Goal: Task Accomplishment & Management: Use online tool/utility

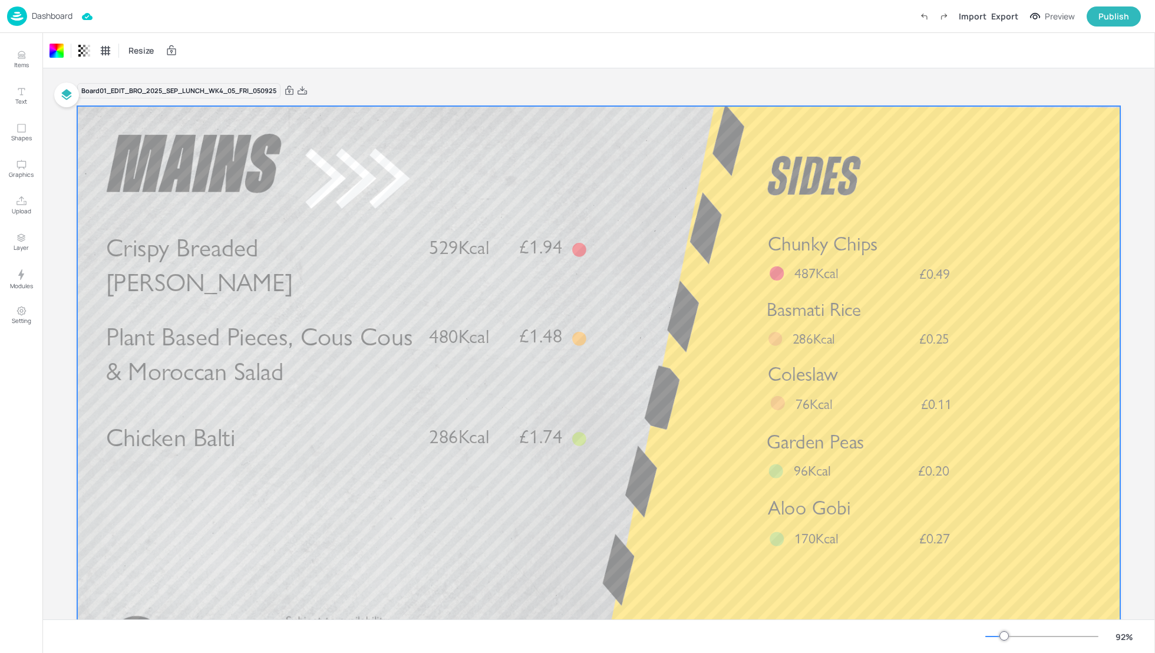
click at [56, 14] on p "Dashboard" at bounding box center [52, 16] width 41 height 8
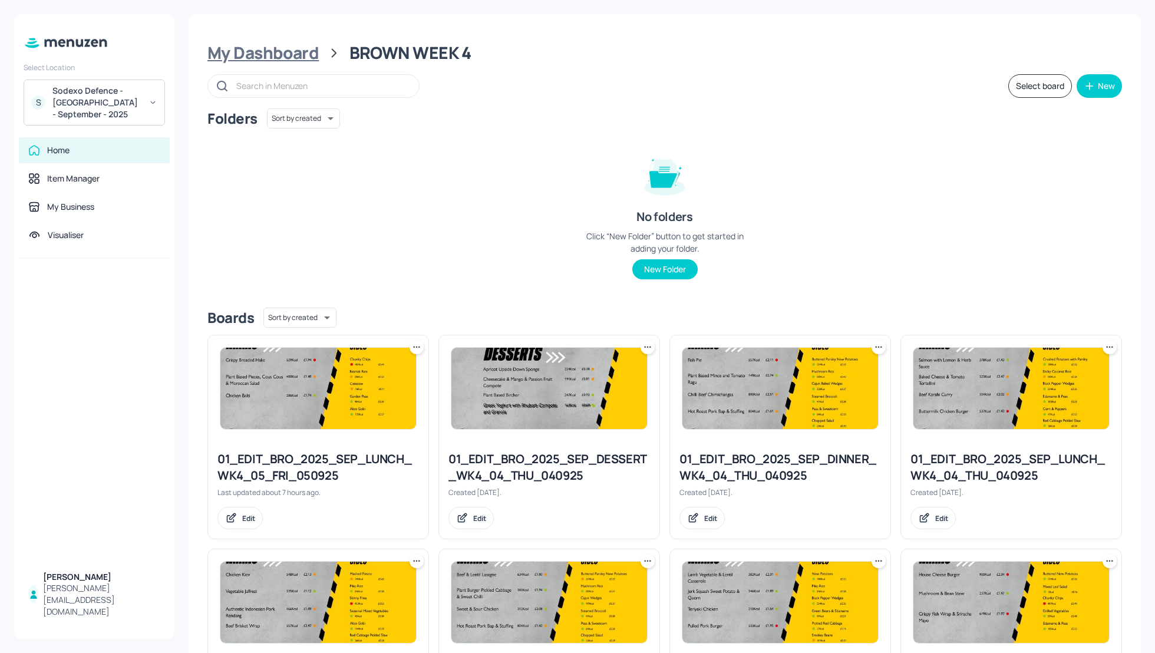
click at [266, 52] on div "My Dashboard" at bounding box center [263, 52] width 111 height 21
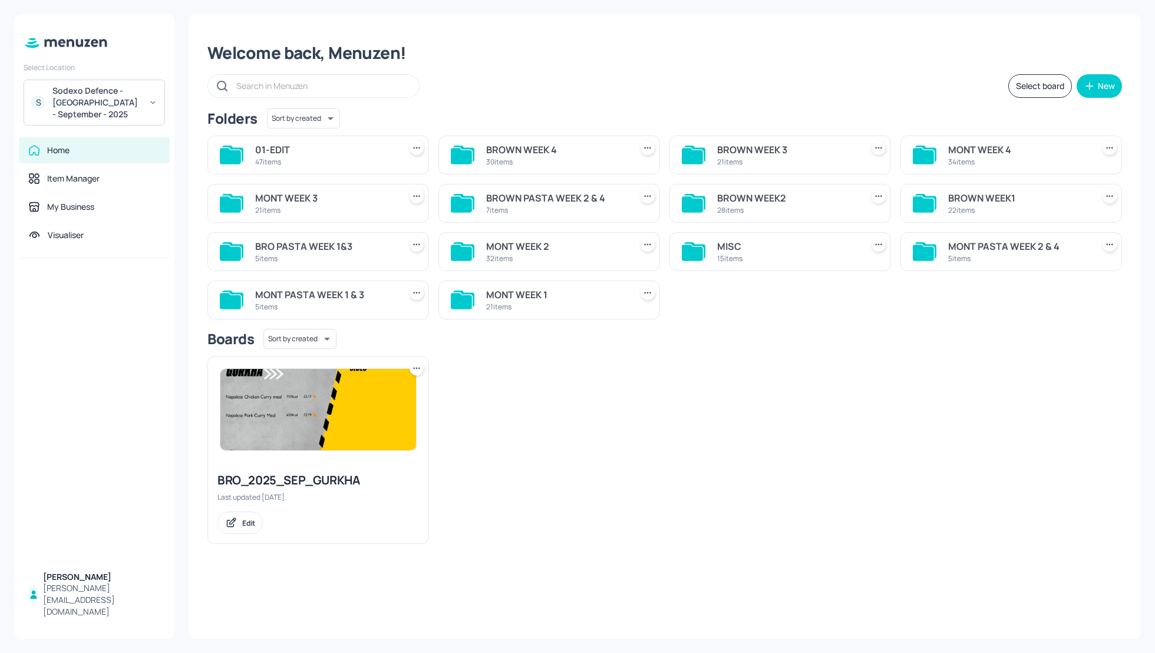
click at [972, 152] on div "MONT WEEK 4" at bounding box center [1019, 150] width 140 height 14
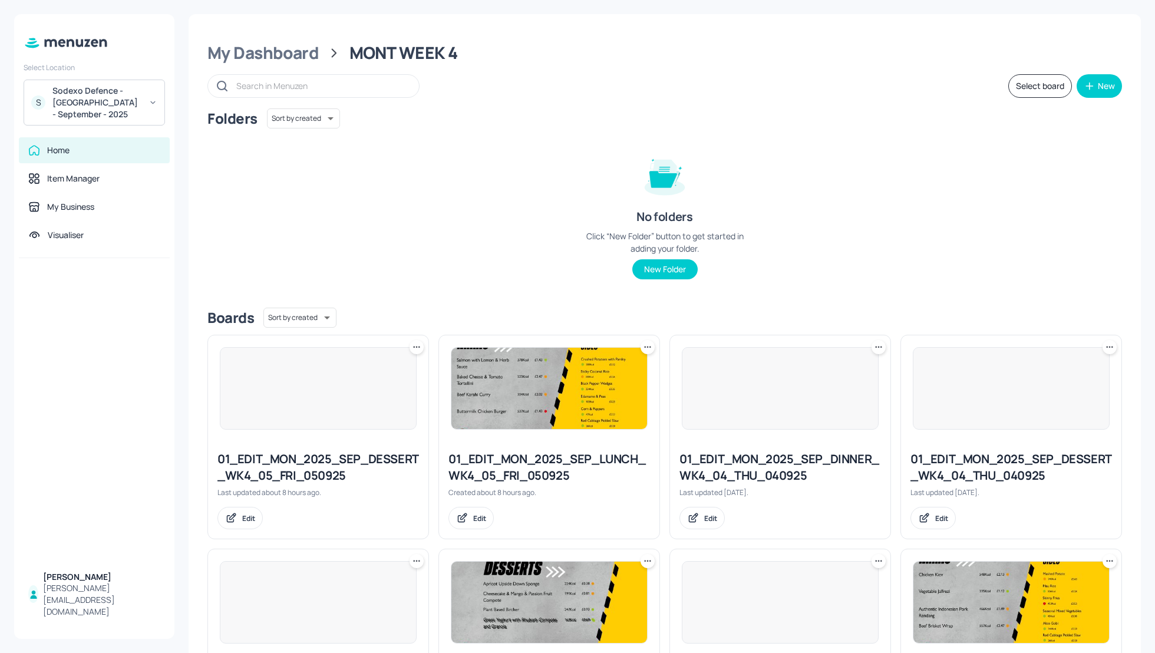
click at [970, 269] on div "Folders Sort by created id ​ No folders Click “New Folder” button to get starte…" at bounding box center [665, 203] width 915 height 190
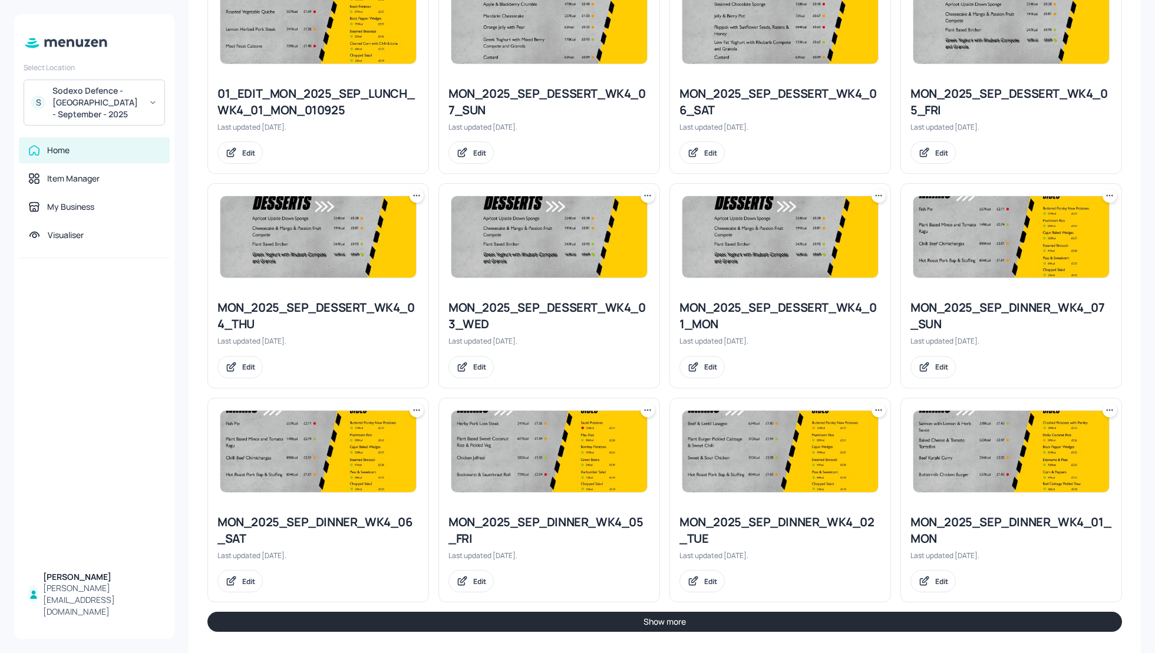
scroll to position [1010, 0]
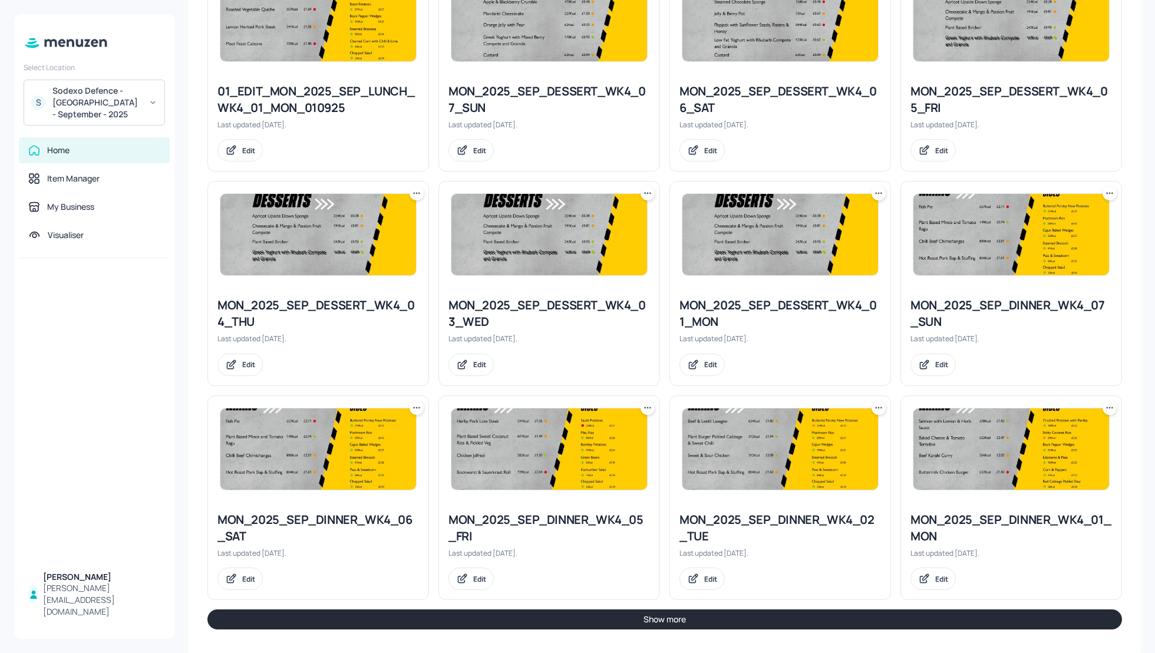
click at [841, 610] on button "Show more" at bounding box center [665, 620] width 915 height 20
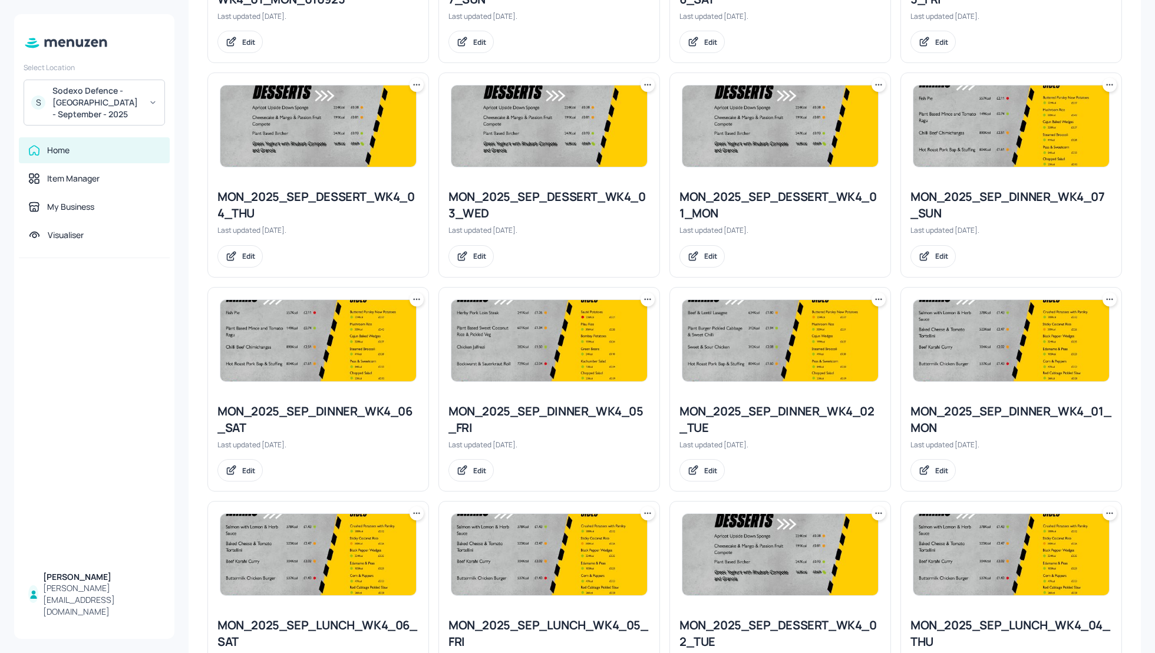
scroll to position [1118, 0]
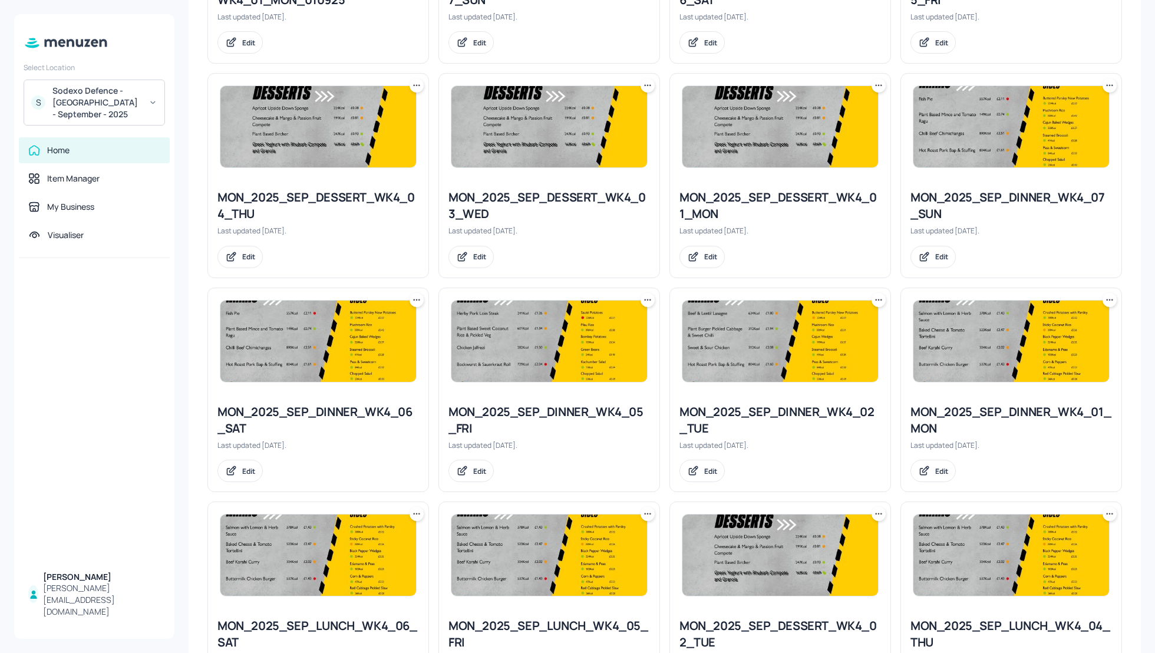
click at [647, 294] on icon at bounding box center [648, 300] width 12 height 12
click at [603, 338] on div "Duplicate" at bounding box center [601, 340] width 94 height 20
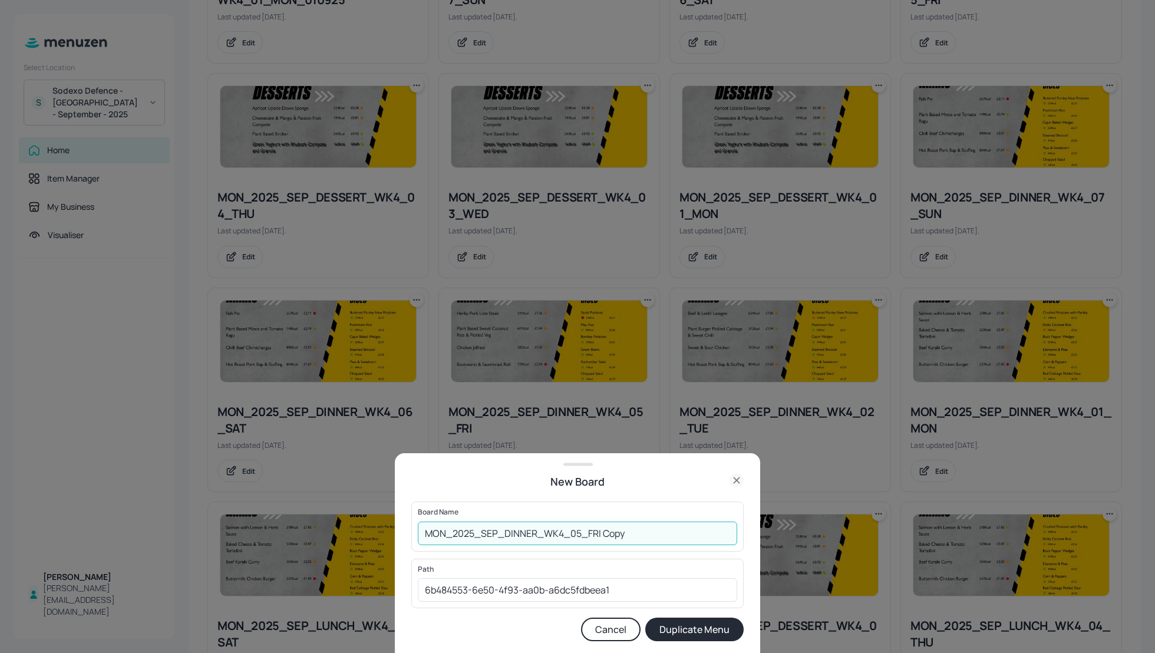
click at [423, 532] on input "MON_2025_SEP_DINNER_WK4_05_FRI Copy" at bounding box center [578, 534] width 320 height 24
click at [688, 536] on input "01_EDIT_MON_2025_SEP_DINNER_WK4_05_FRI Copy" at bounding box center [578, 534] width 320 height 24
type input "01_EDIT_MON_2025_SEP_DINNER_WK4_05_FRI_050925"
click at [693, 633] on button "Duplicate Menu" at bounding box center [695, 630] width 98 height 24
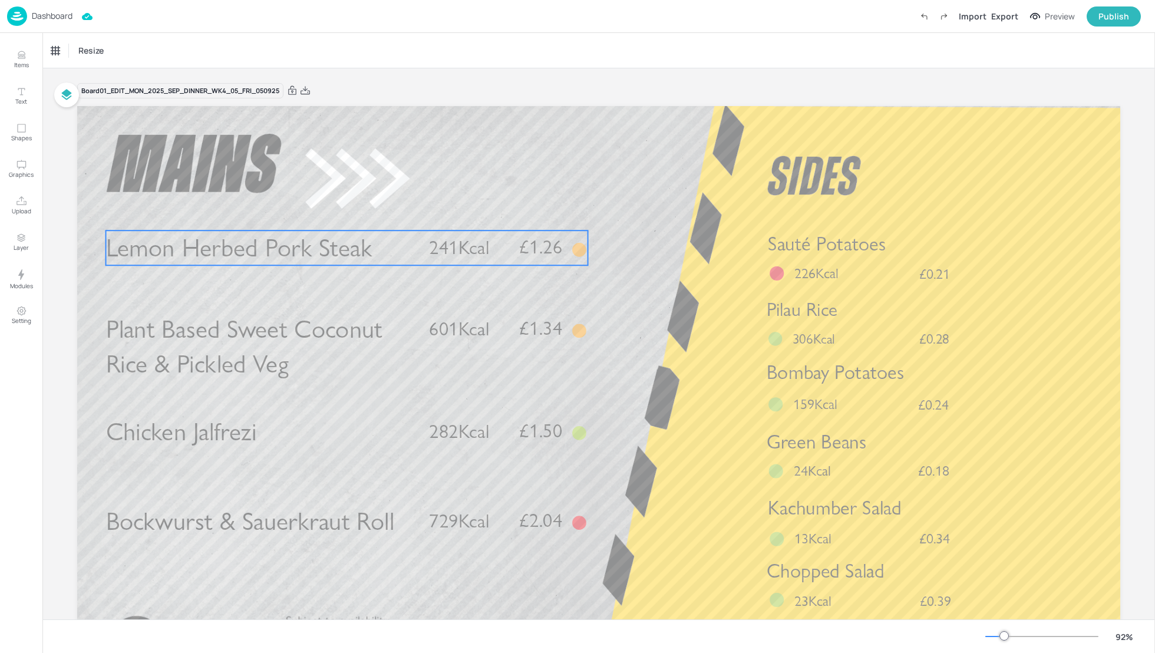
click at [326, 239] on span "Lemon Herbed Pork Steak" at bounding box center [239, 248] width 266 height 31
click at [94, 48] on div "Lemon Herbed Pork Steak" at bounding box center [93, 50] width 85 height 11
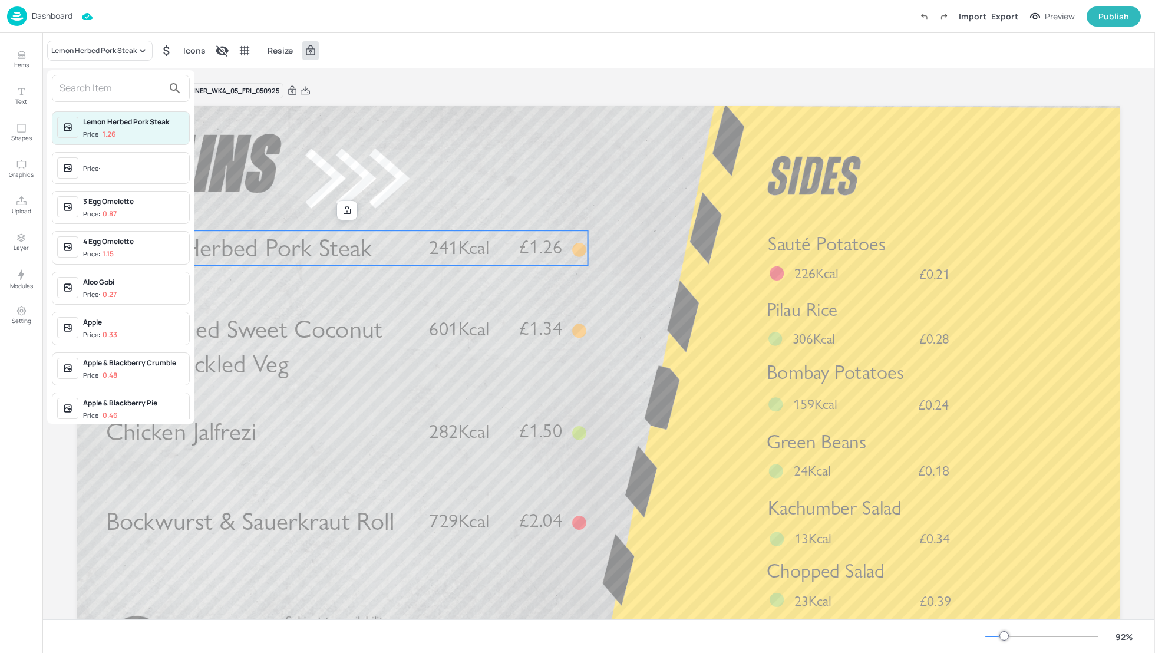
click at [93, 90] on input "text" at bounding box center [112, 88] width 104 height 19
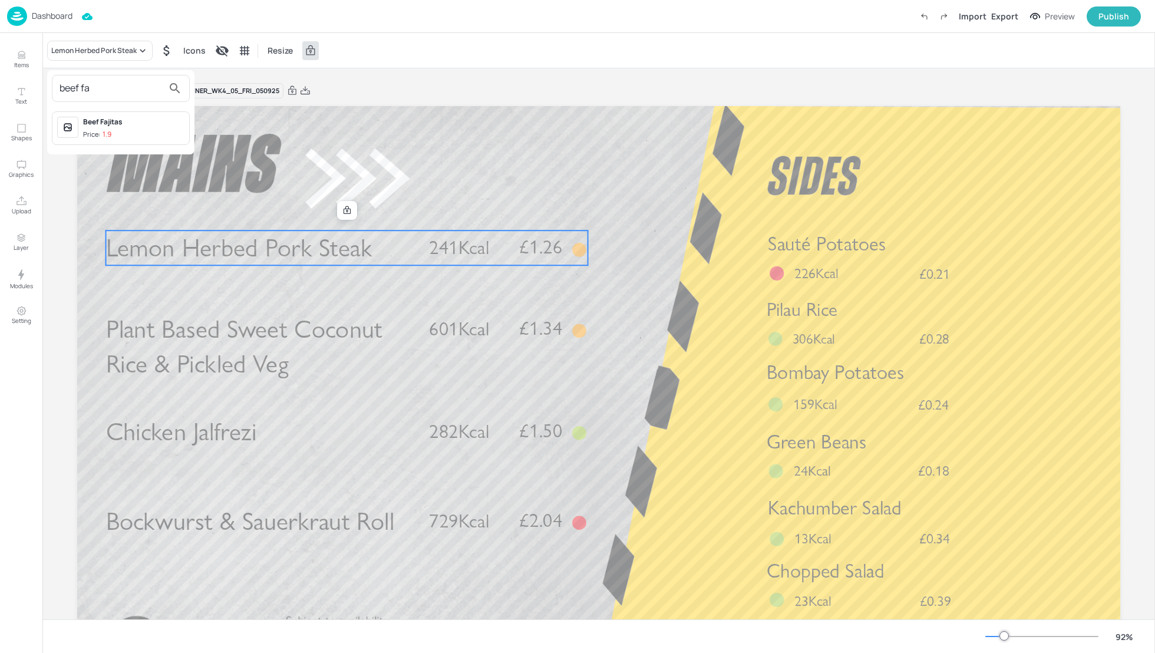
type input "beef fa"
click at [107, 125] on div "Beef Fajitas" at bounding box center [133, 122] width 101 height 11
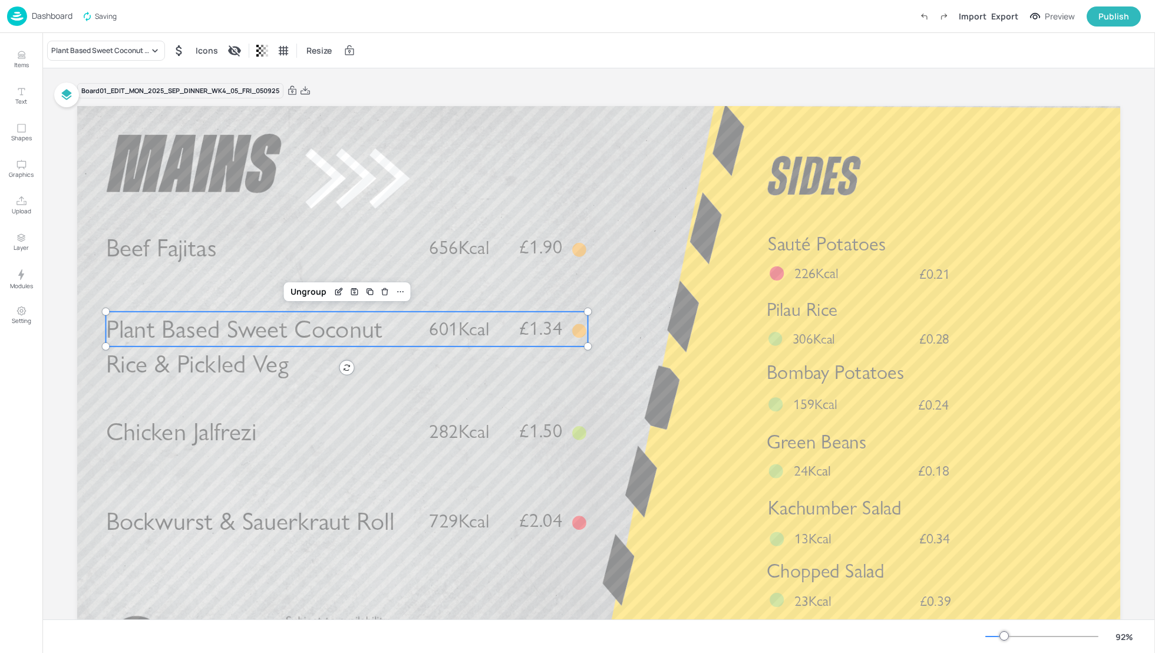
click at [318, 328] on span "Plant Based Sweet Coconut Rice & Pickled Veg" at bounding box center [244, 346] width 276 height 65
click at [89, 49] on div "Plant Based Sweet Coconut Rice & Pickled Veg" at bounding box center [100, 50] width 98 height 11
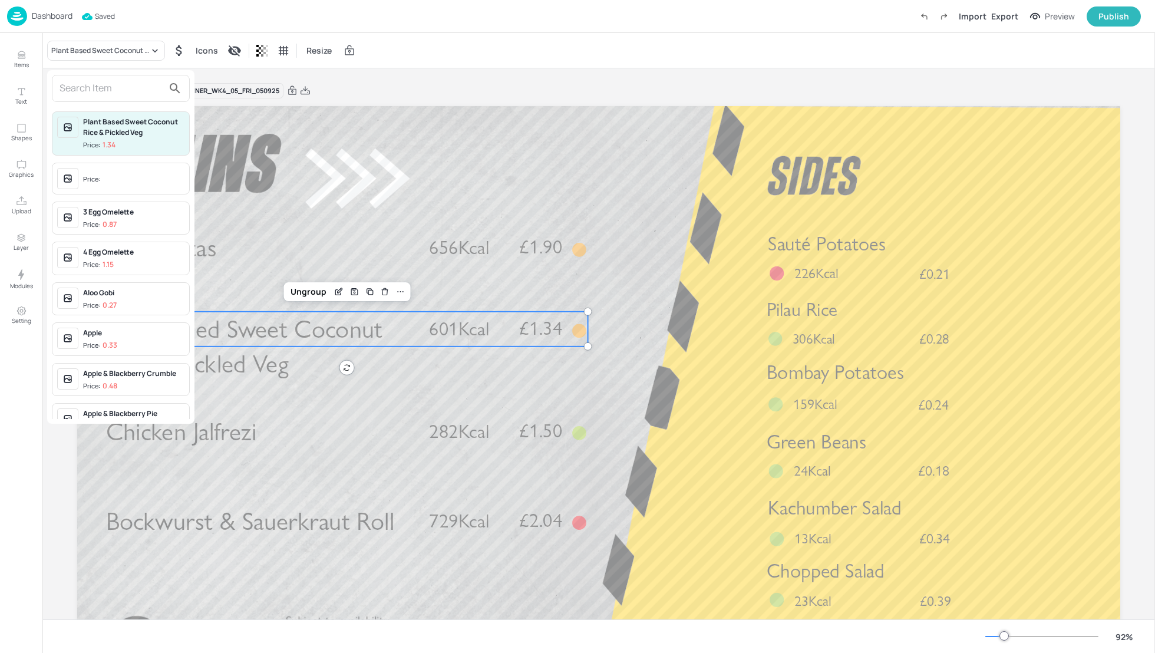
click at [97, 92] on input "text" at bounding box center [112, 88] width 104 height 19
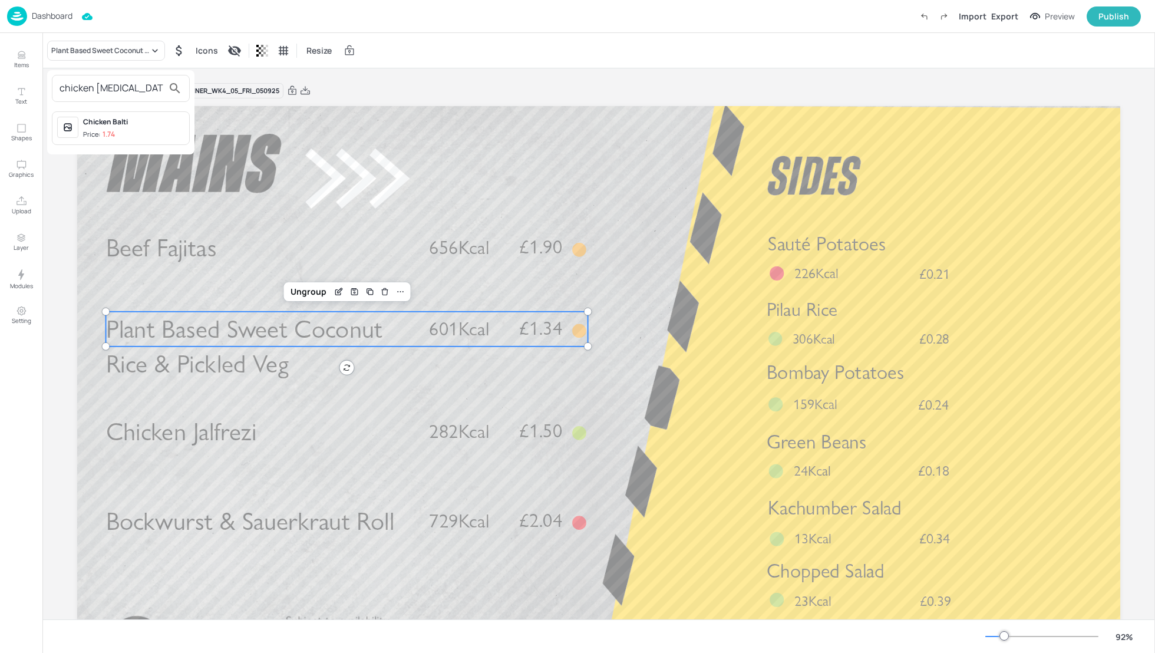
type input "chicken bal"
click at [115, 127] on div "Chicken Balti Price: 1.74" at bounding box center [133, 128] width 101 height 23
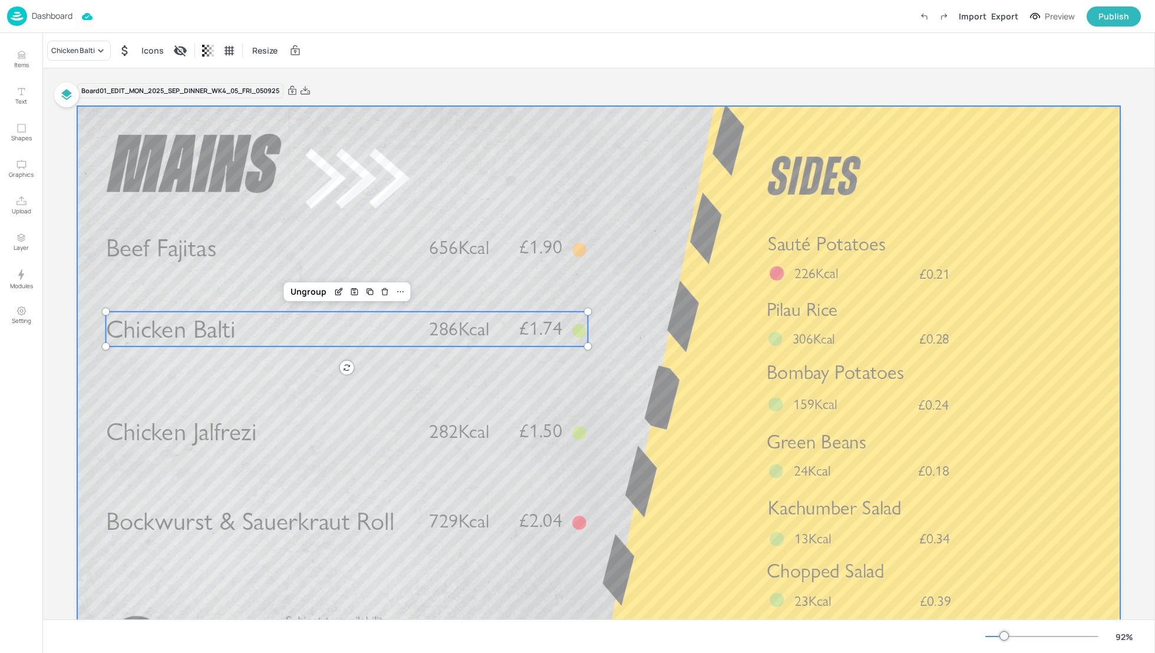
click at [648, 341] on div at bounding box center [598, 399] width 1043 height 587
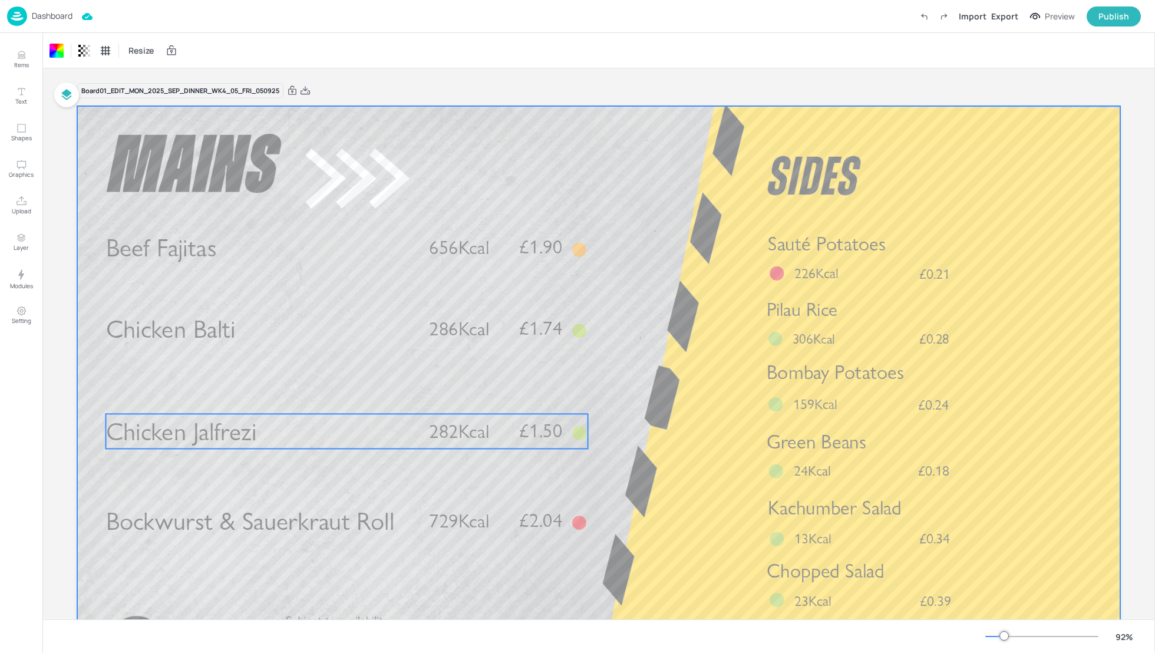
click at [310, 436] on p "Chicken Jalfrezi" at bounding box center [260, 431] width 309 height 35
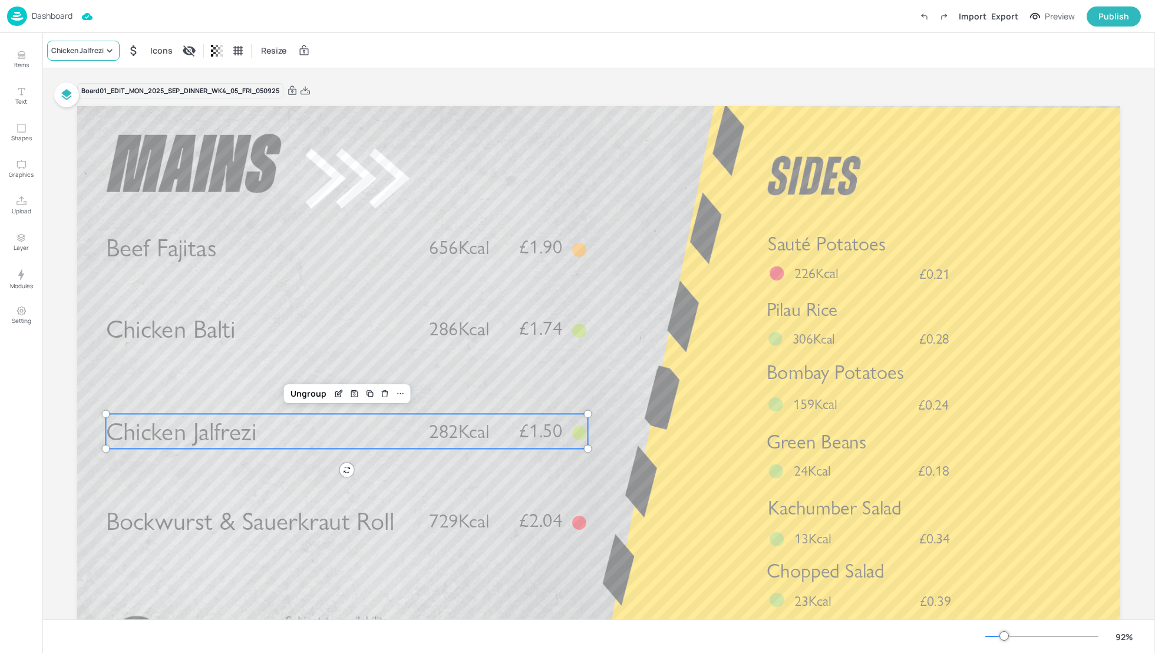
click at [85, 50] on div "Chicken Jalfrezi" at bounding box center [77, 50] width 52 height 11
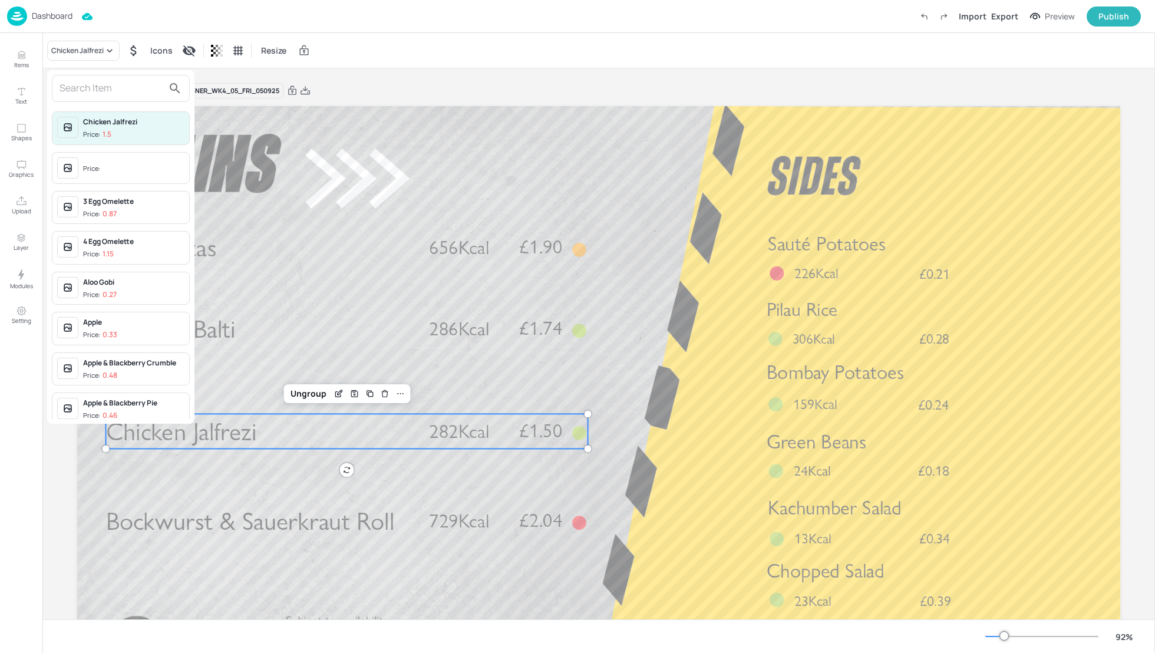
click at [70, 90] on input "text" at bounding box center [112, 88] width 104 height 19
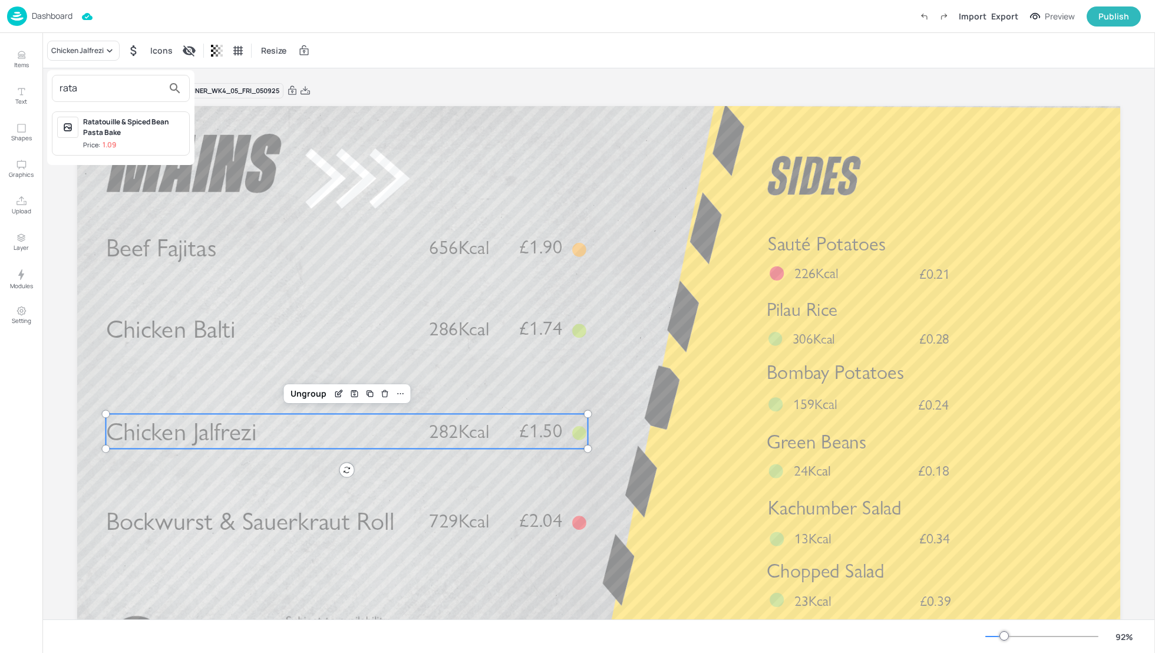
type input "rata"
click at [105, 136] on div "Ratatouille & Spiced Bean Pasta Bake" at bounding box center [133, 127] width 101 height 21
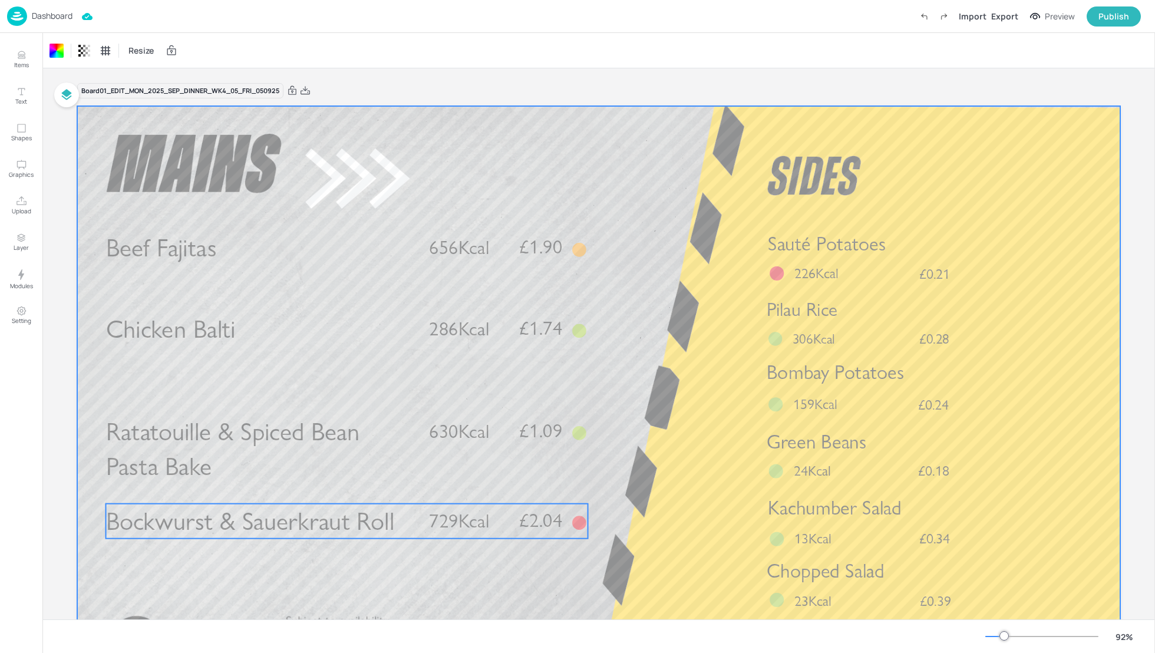
click at [382, 525] on span "Bockwurst & Sauerkraut Roll" at bounding box center [250, 521] width 289 height 31
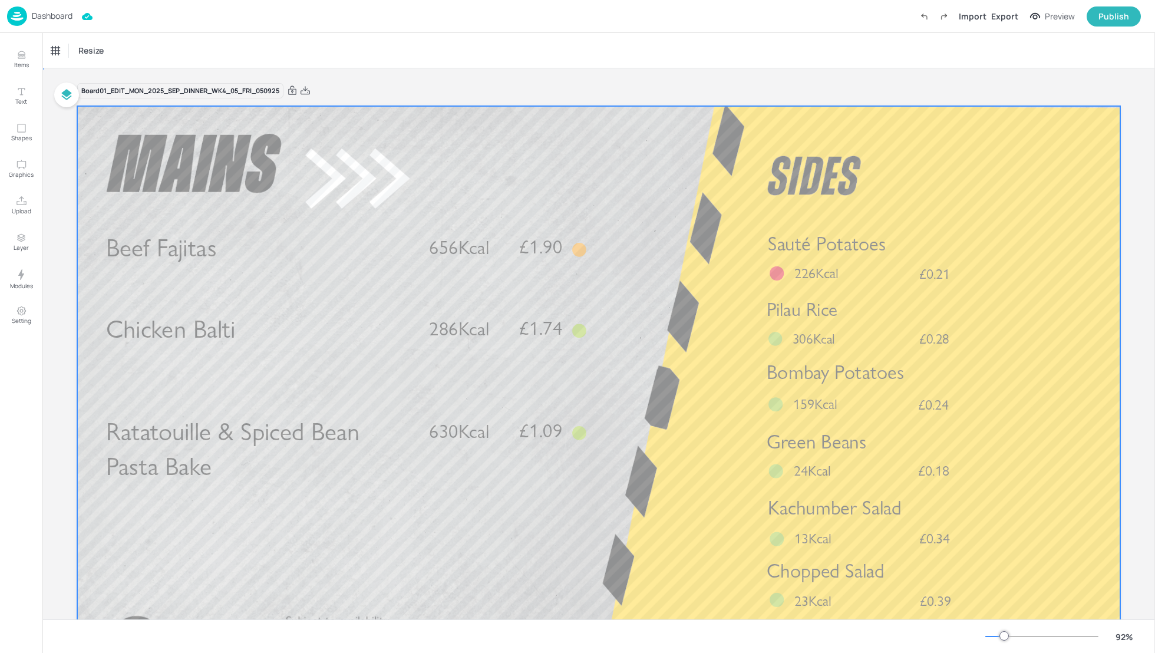
click at [720, 375] on div at bounding box center [598, 399] width 1043 height 587
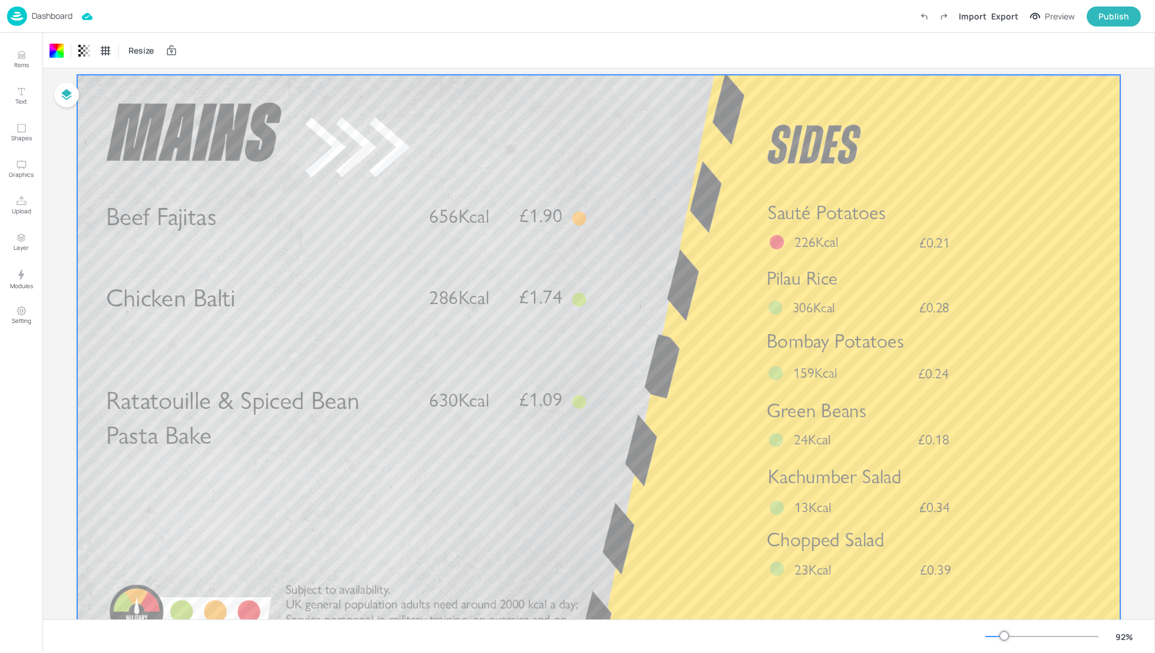
scroll to position [62, 0]
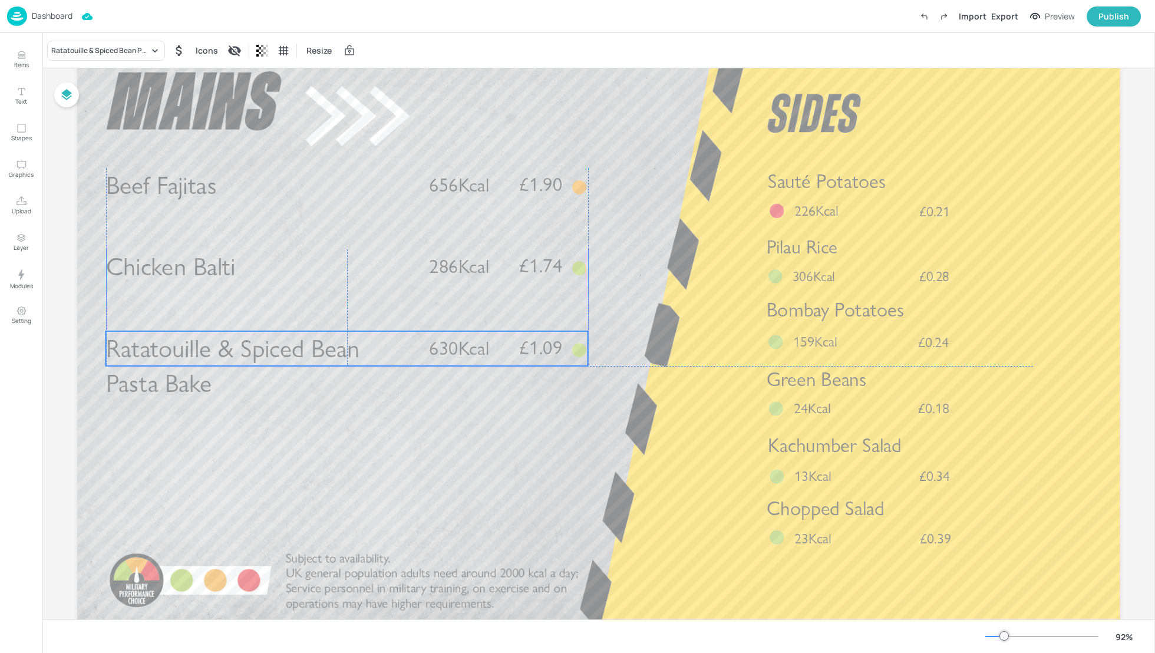
drag, startPoint x: 325, startPoint y: 364, endPoint x: 327, endPoint y: 343, distance: 21.3
click at [327, 343] on span "Ratatouille & Spiced Bean Pasta Bake" at bounding box center [233, 366] width 254 height 65
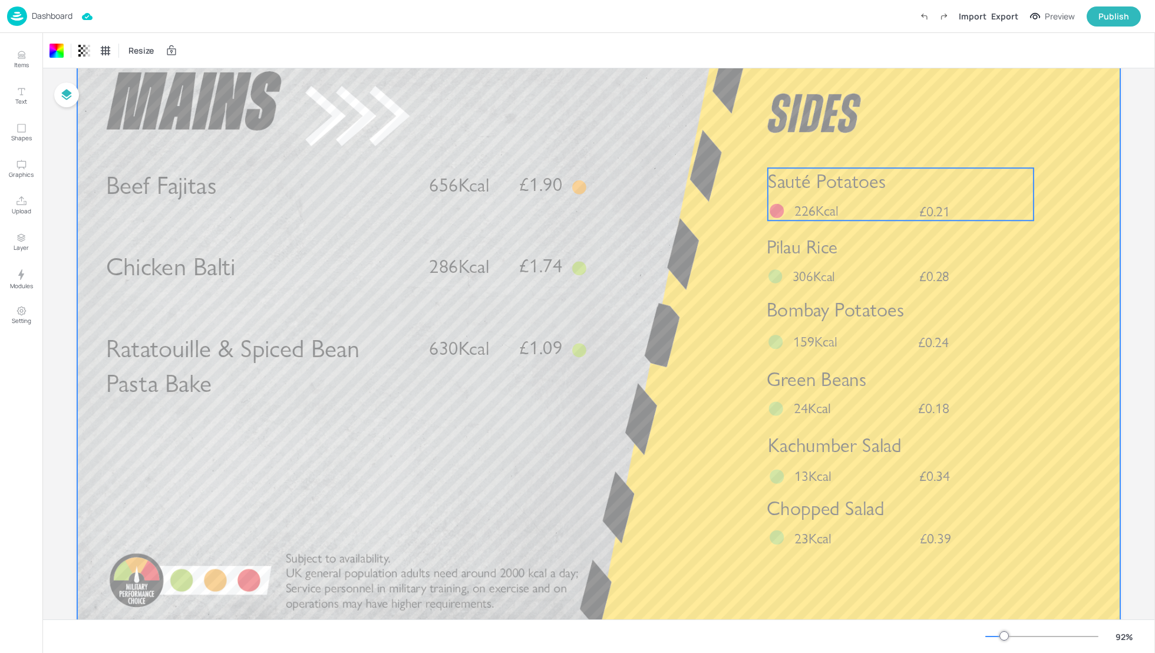
click at [808, 187] on span "Sauté Potatoes" at bounding box center [827, 182] width 118 height 24
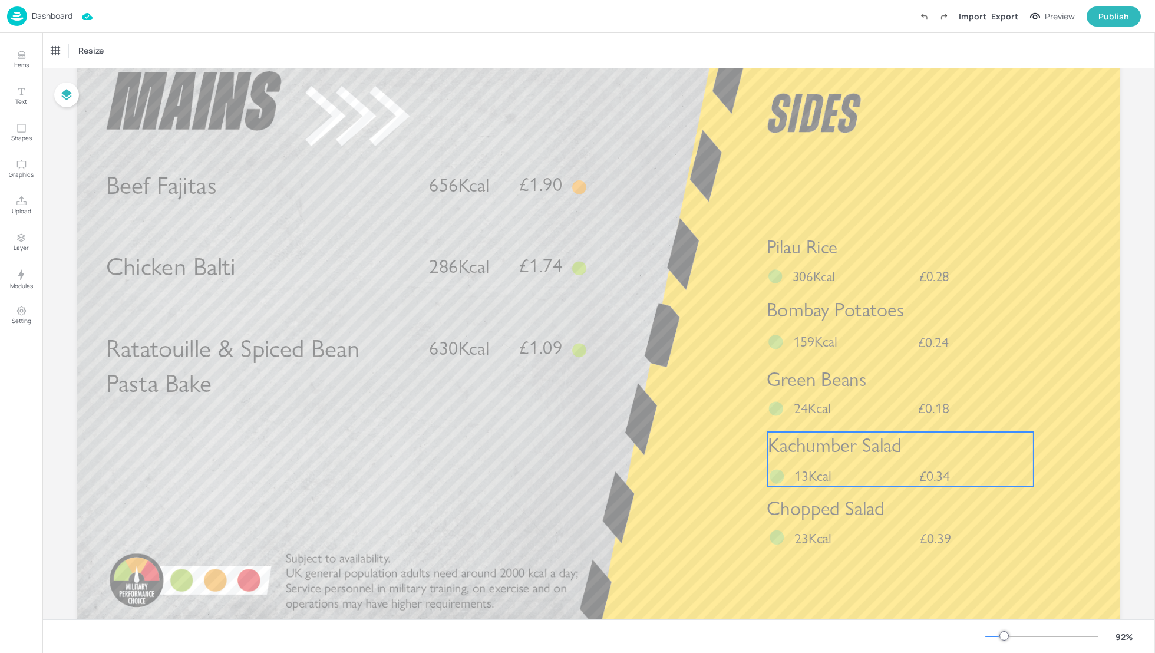
click at [846, 459] on div "Kachumber Salad £0.34 13Kcal" at bounding box center [901, 459] width 266 height 54
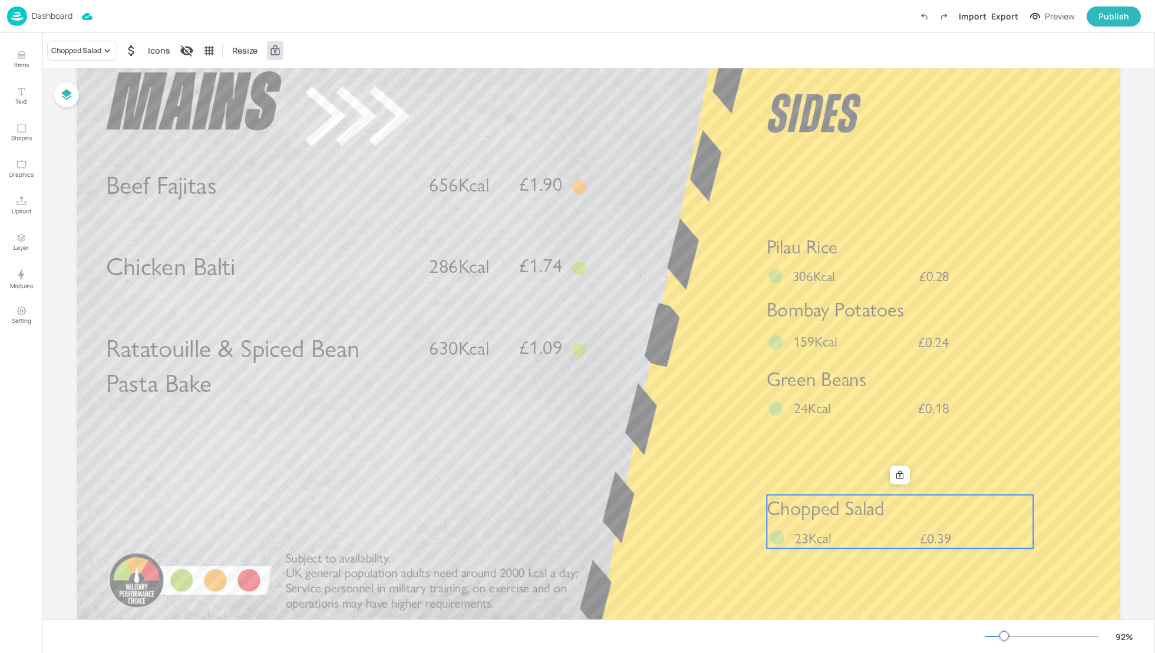
click at [857, 536] on div "Chopped Salad £0.39 23Kcal" at bounding box center [900, 522] width 266 height 54
click at [895, 472] on icon at bounding box center [899, 474] width 9 height 9
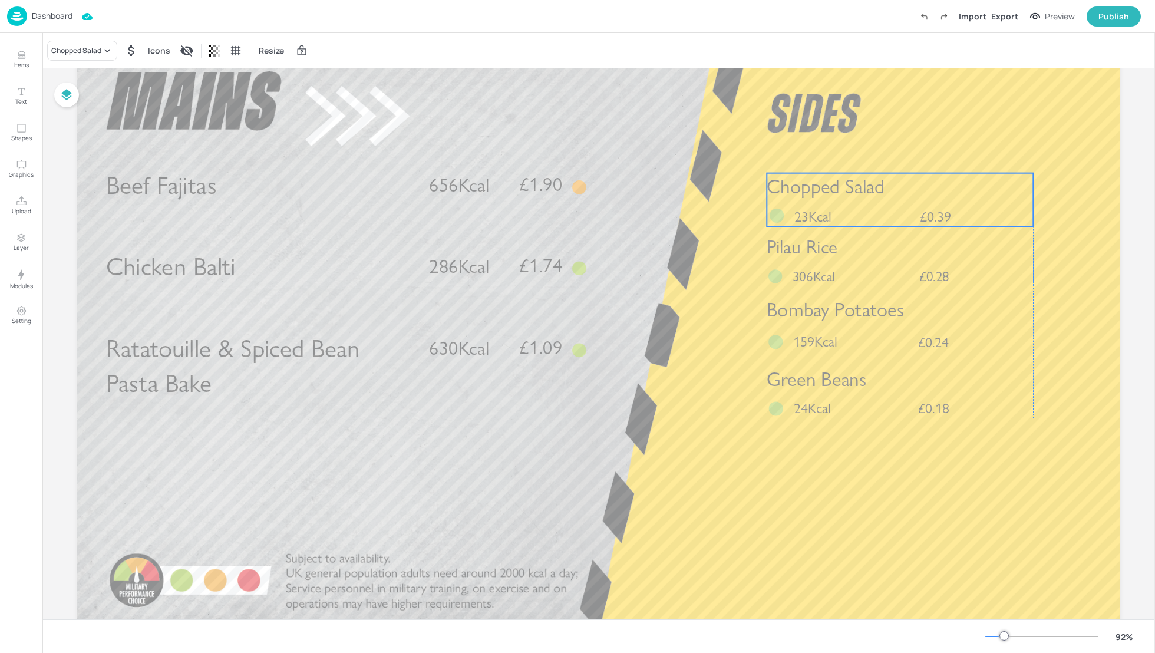
drag, startPoint x: 898, startPoint y: 526, endPoint x: 898, endPoint y: 205, distance: 321.9
click at [898, 205] on div "Chopped Salad £0.39 23Kcal" at bounding box center [900, 200] width 266 height 54
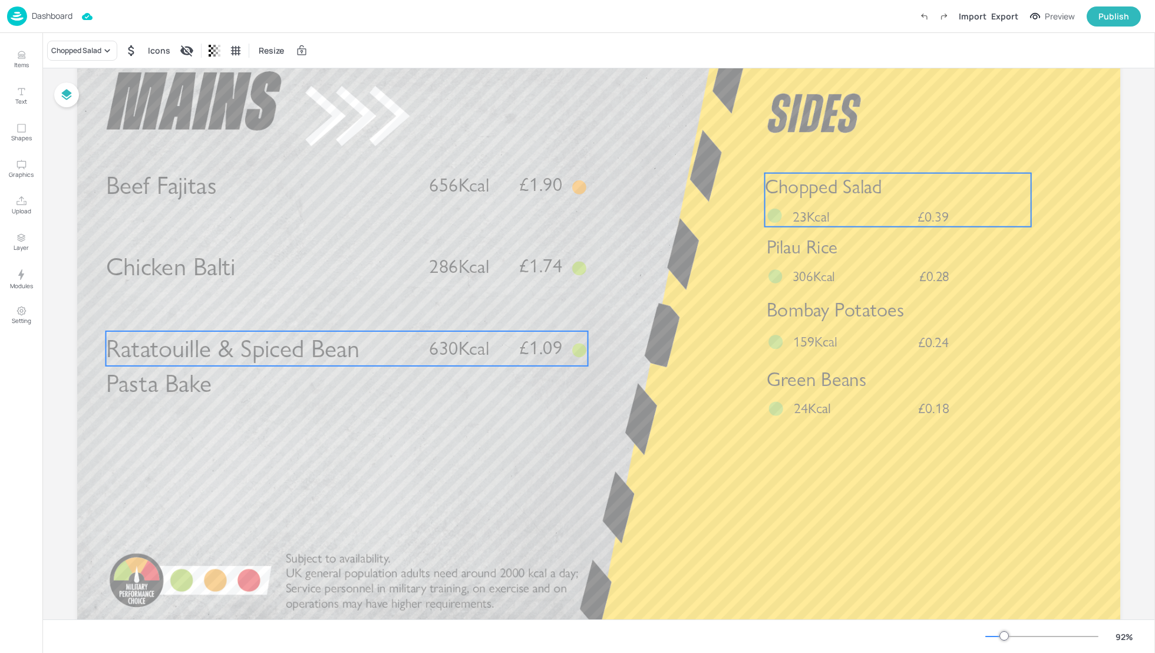
click at [501, 353] on p "630Kcal" at bounding box center [467, 348] width 77 height 27
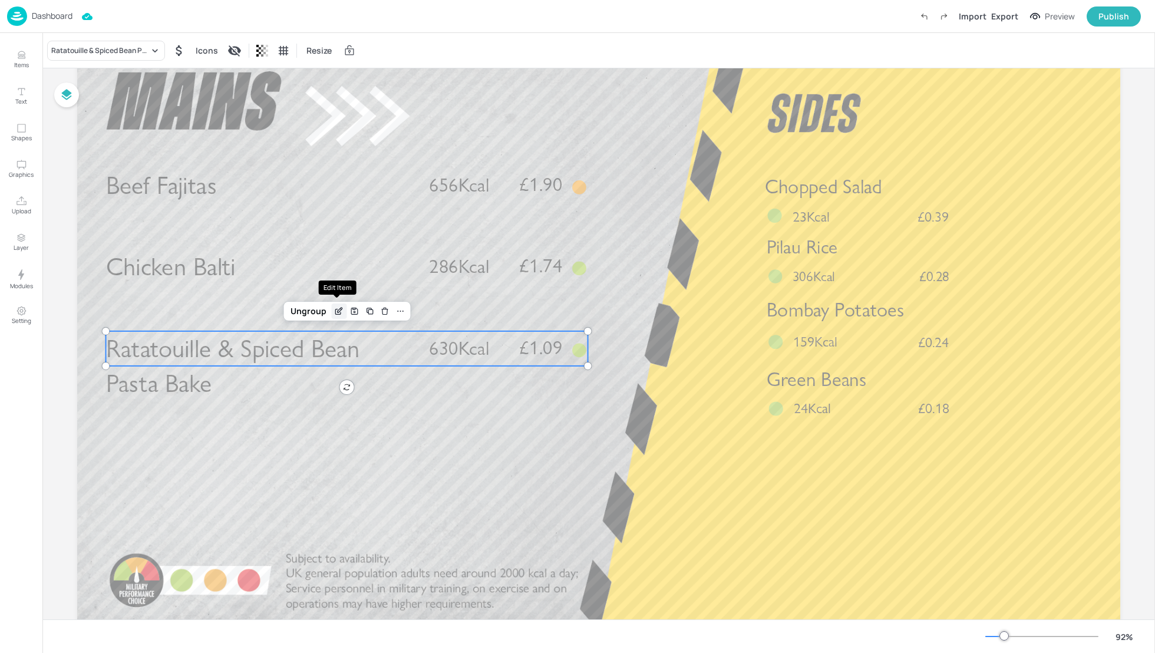
click at [336, 310] on icon "Edit Item" at bounding box center [338, 312] width 5 height 5
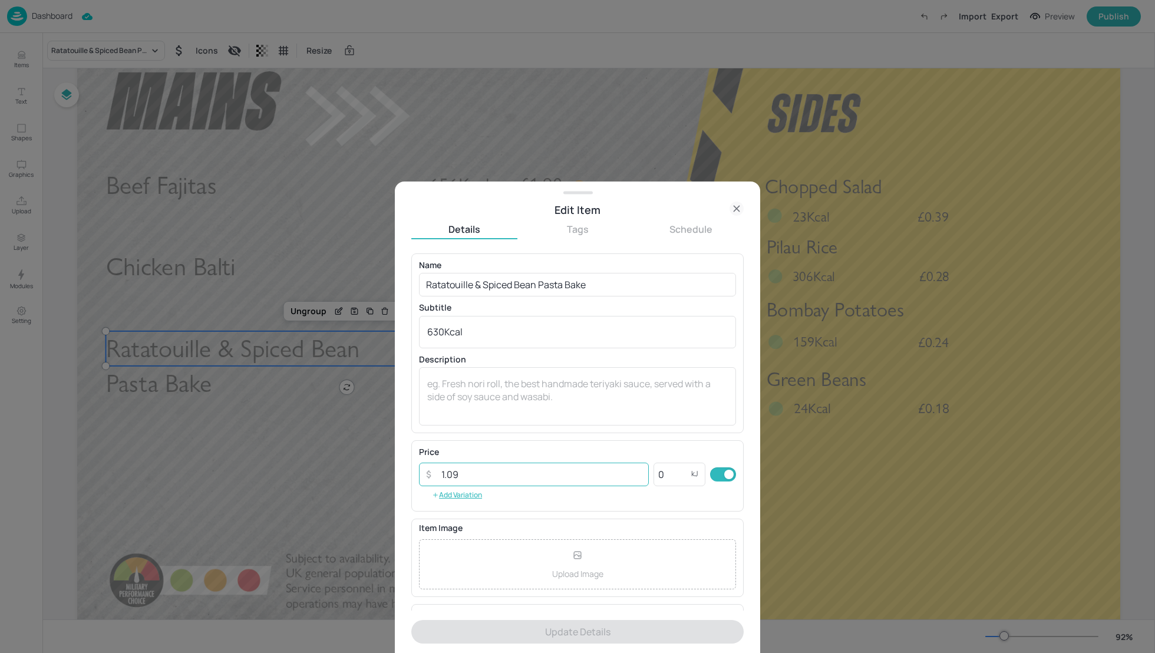
click at [459, 472] on input "1.09" at bounding box center [541, 475] width 215 height 24
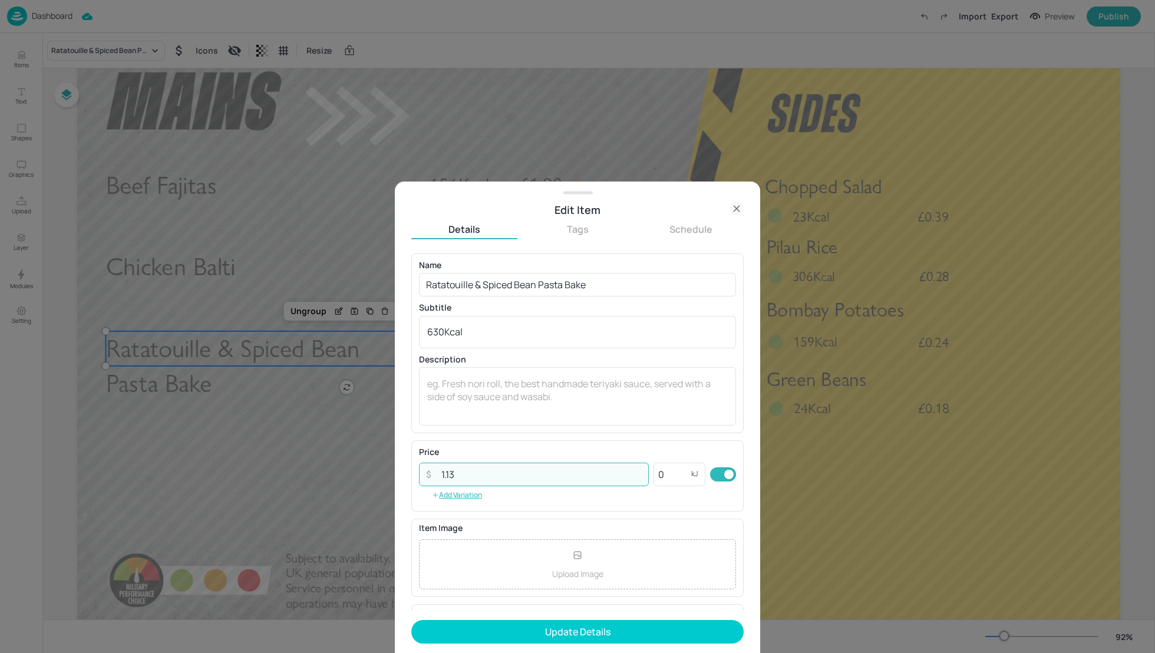
type input "1.13"
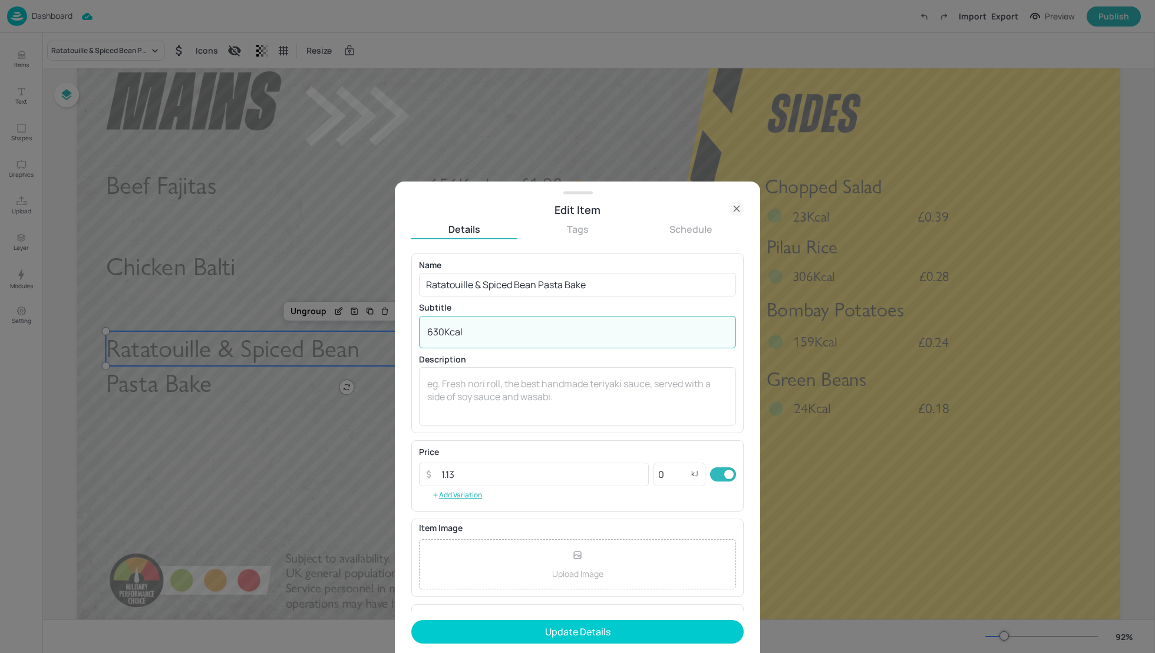
drag, startPoint x: 443, startPoint y: 330, endPoint x: 412, endPoint y: 330, distance: 30.7
click at [412, 330] on div "Name Ratatouille & Spiced Bean Pasta Bake ​ Subtitle 630Kcal x ​ Description x ​" at bounding box center [577, 343] width 332 height 180
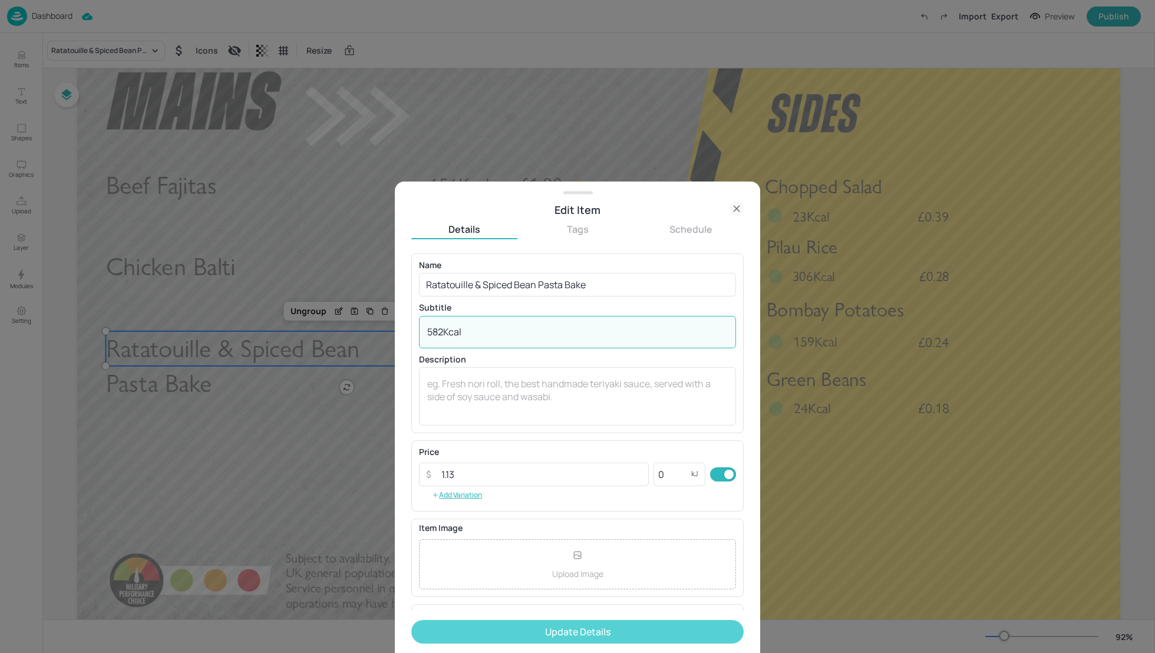
type textarea "582Kcal"
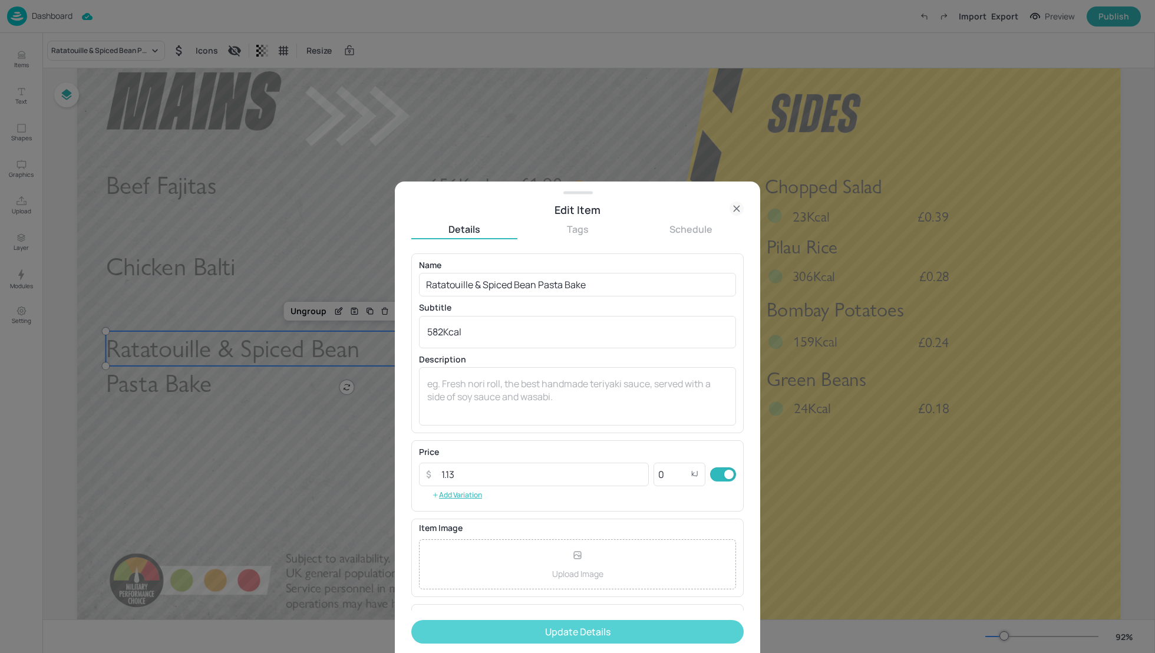
click at [595, 632] on button "Update Details" at bounding box center [577, 632] width 332 height 24
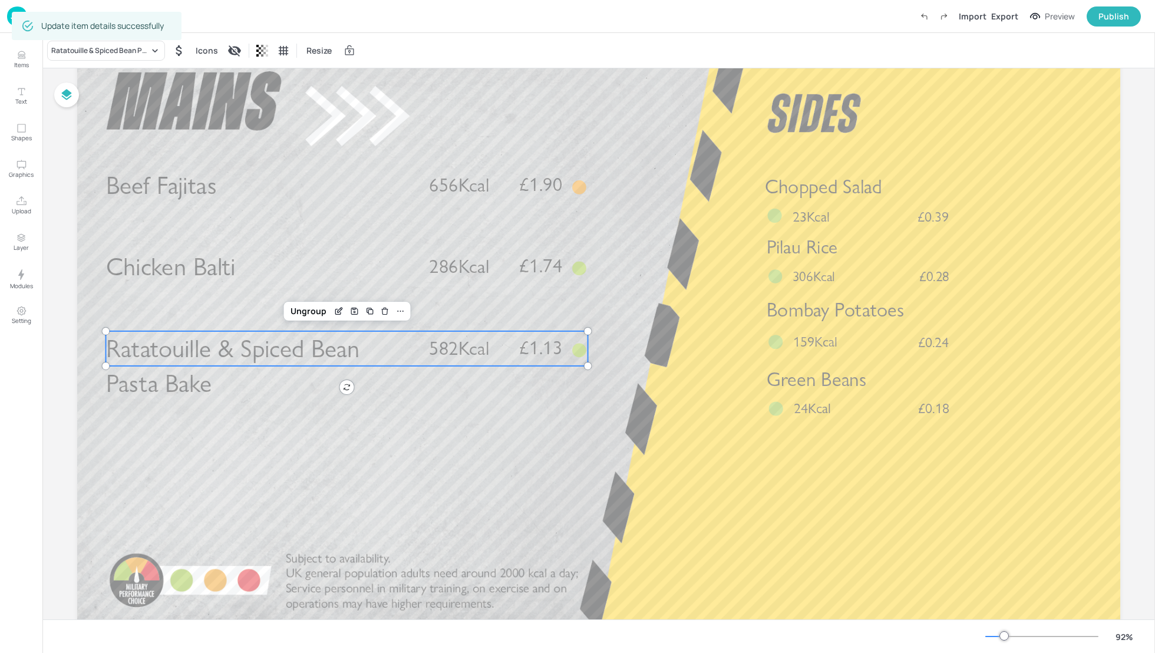
click at [1134, 326] on div "Board 01_EDIT_MON_2025_SEP_DINNER_WK4_05_FRI_050925 Beef Fajitas £1.90 656Kcal …" at bounding box center [598, 333] width 1109 height 654
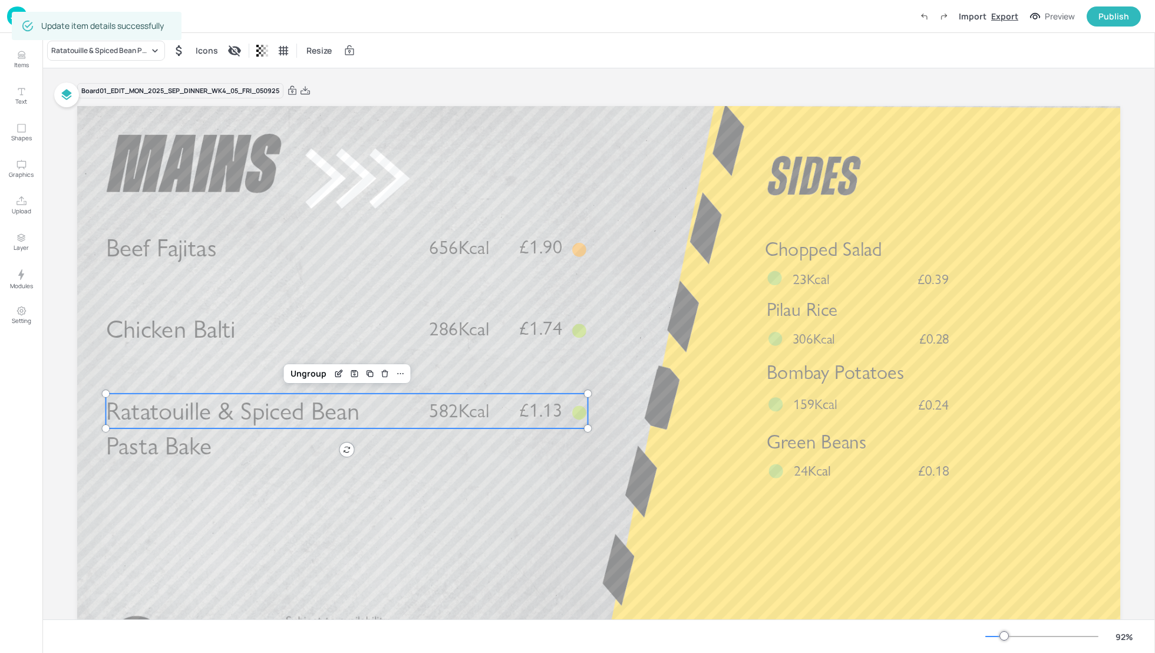
click at [1010, 17] on div "Export" at bounding box center [1005, 16] width 27 height 12
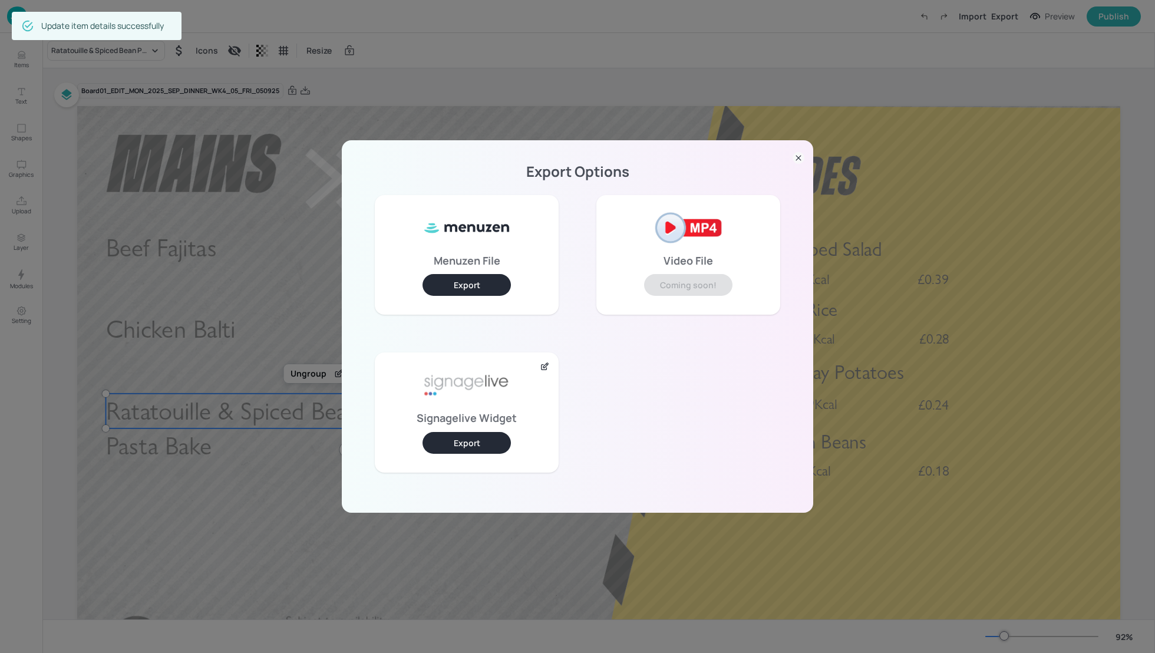
click at [471, 441] on button "Export" at bounding box center [467, 443] width 88 height 22
